Goal: Find specific page/section: Find specific page/section

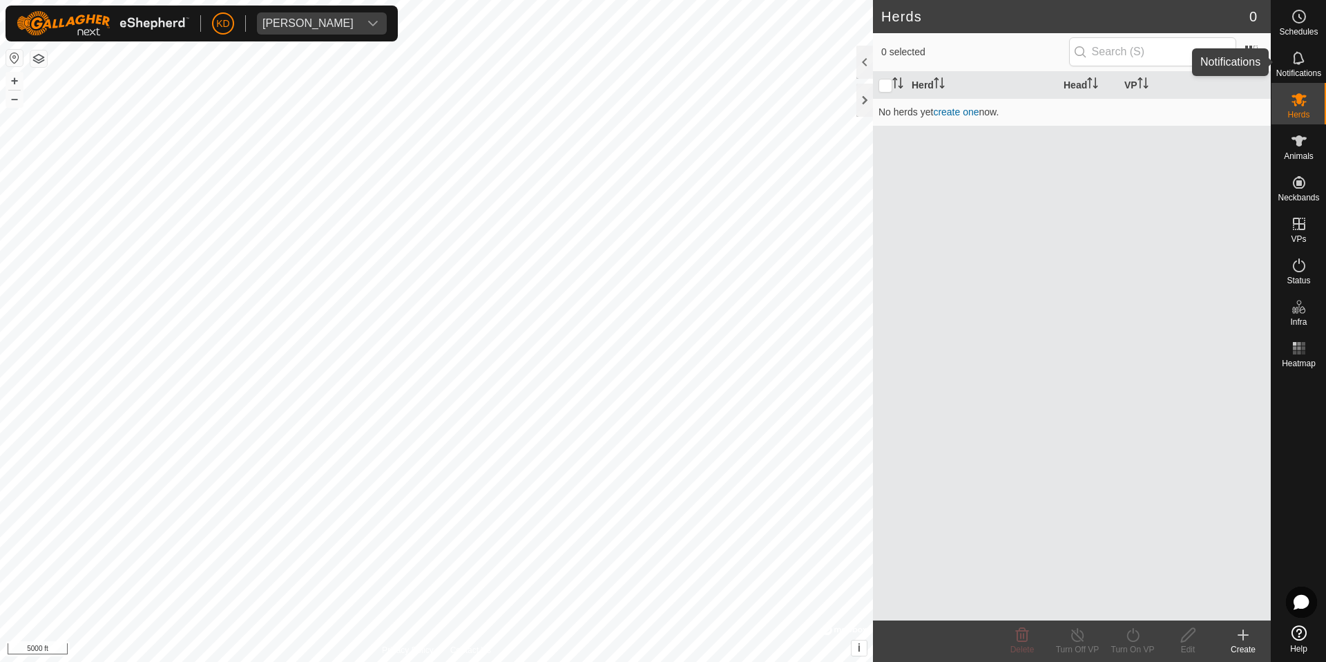
click at [1308, 61] on es-notification-svg-icon at bounding box center [1299, 58] width 25 height 22
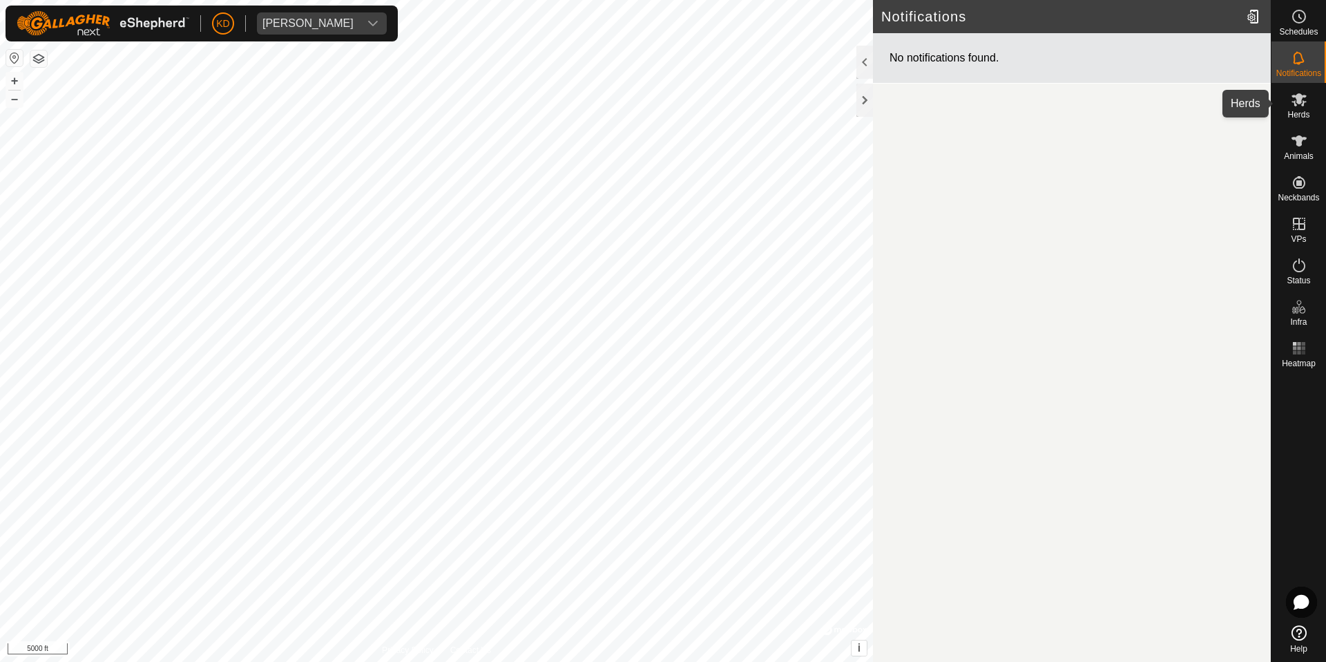
click at [1307, 97] on es-mob-svg-icon at bounding box center [1299, 99] width 25 height 22
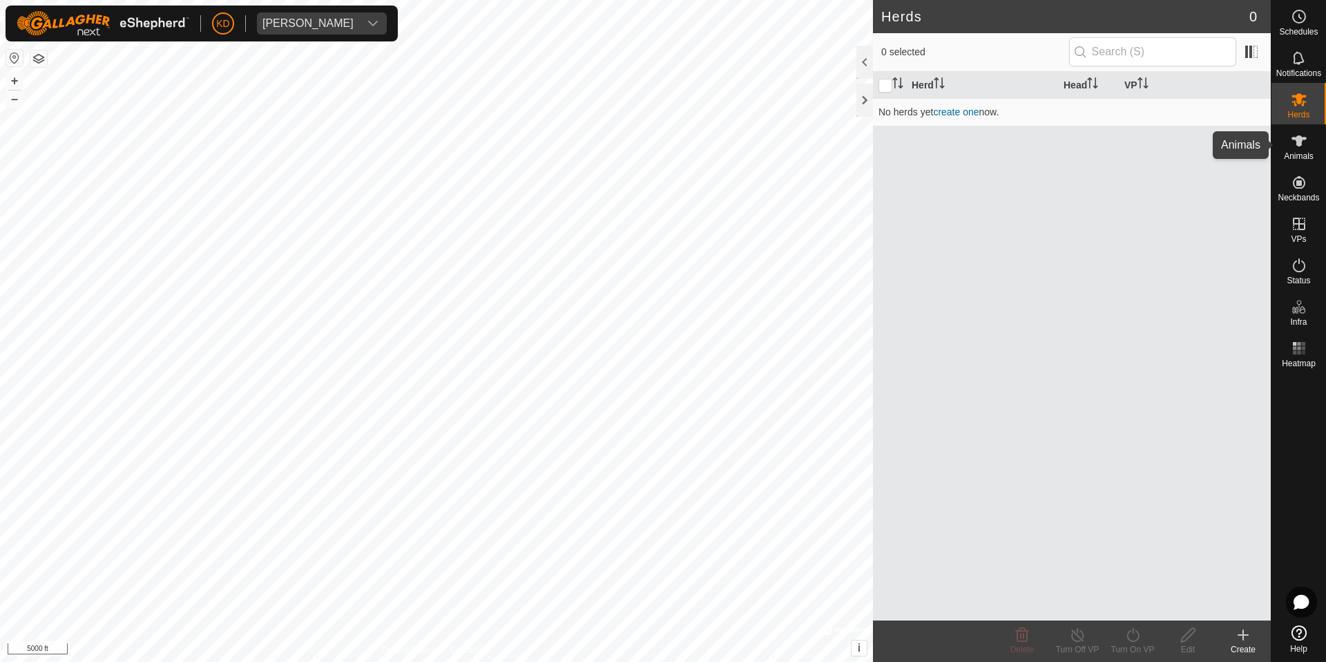
click at [1307, 137] on icon at bounding box center [1299, 141] width 17 height 17
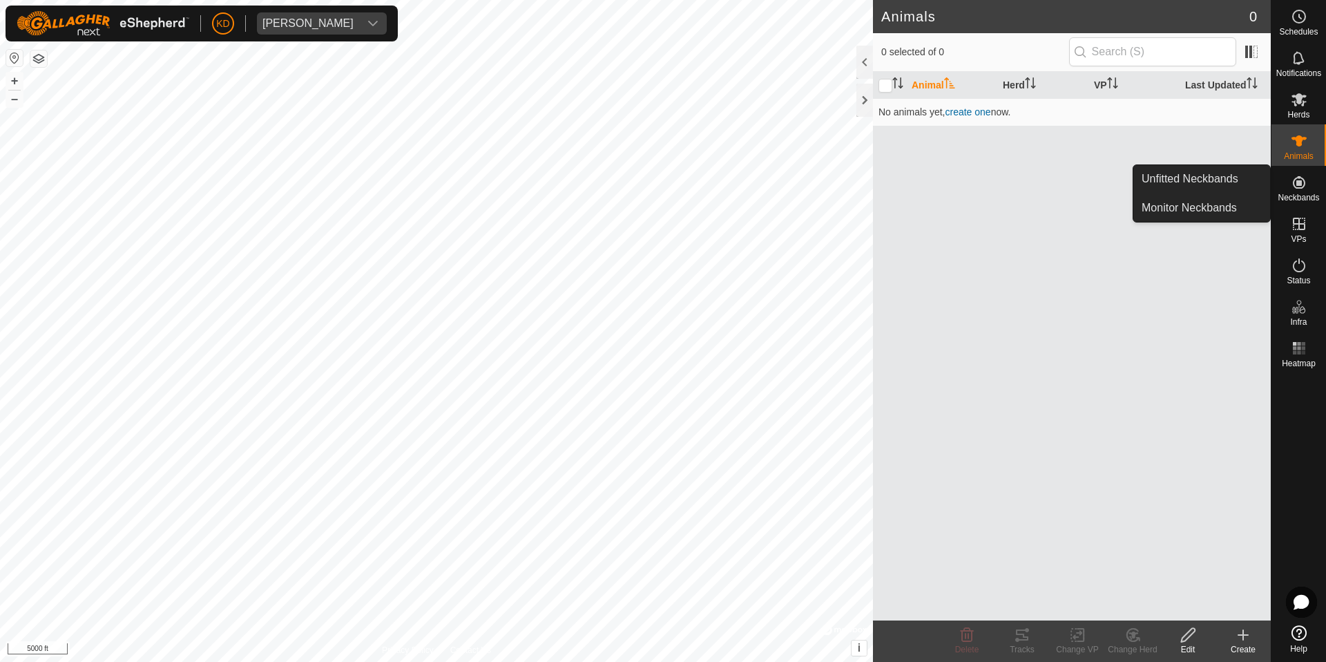
click at [1313, 197] on span "Neckbands" at bounding box center [1298, 197] width 41 height 8
click at [1223, 178] on link "Unfitted Neckbands" at bounding box center [1202, 179] width 137 height 28
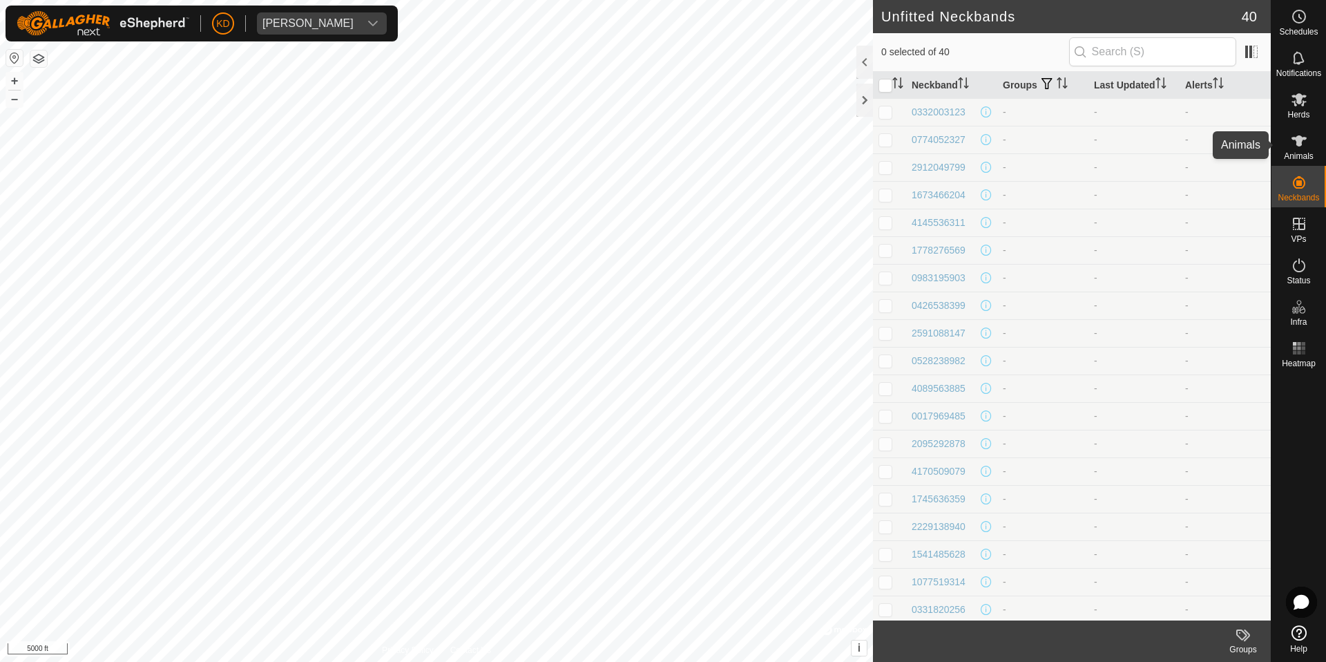
click at [1301, 146] on icon at bounding box center [1299, 141] width 17 height 17
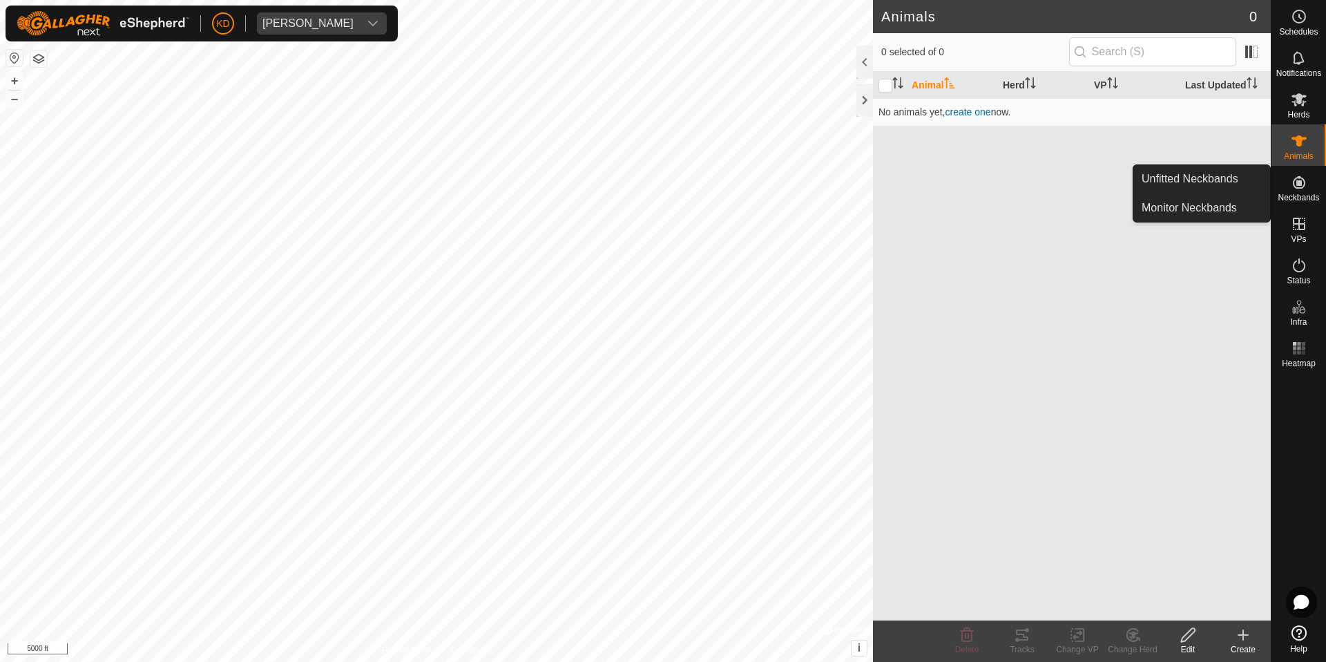
click at [1310, 195] on span "Neckbands" at bounding box center [1298, 197] width 41 height 8
click at [1301, 189] on icon at bounding box center [1299, 182] width 17 height 17
click at [1300, 189] on icon at bounding box center [1299, 182] width 17 height 17
